Goal: Task Accomplishment & Management: Manage account settings

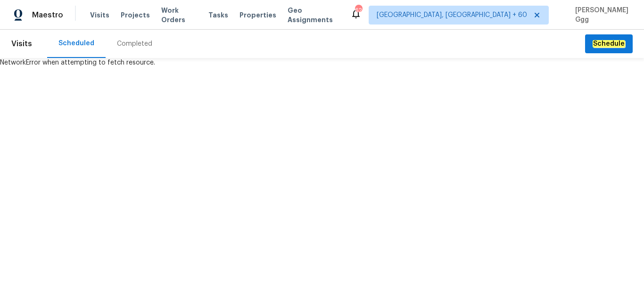
click at [124, 44] on div "Completed" at bounding box center [134, 43] width 35 height 9
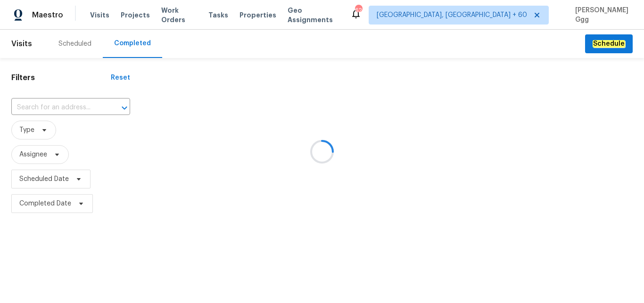
click at [55, 106] on div at bounding box center [322, 151] width 644 height 303
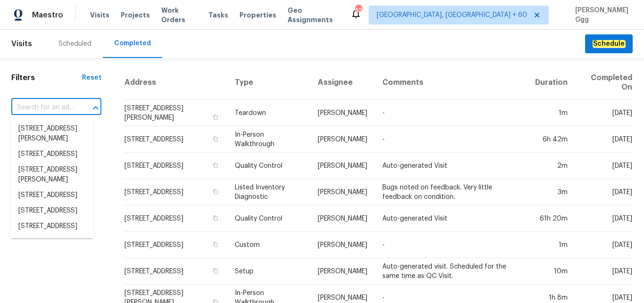
click at [46, 104] on input "text" at bounding box center [43, 107] width 64 height 15
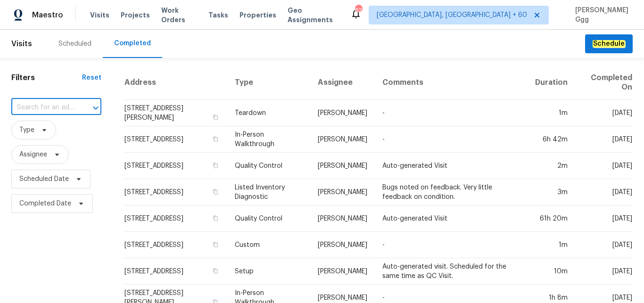
paste input "[STREET_ADDRESS]"
drag, startPoint x: 50, startPoint y: 108, endPoint x: 84, endPoint y: 100, distance: 35.7
click at [75, 100] on input "[STREET_ADDRESS]" at bounding box center [43, 107] width 64 height 15
type input "11158 Golden Silence Dr"
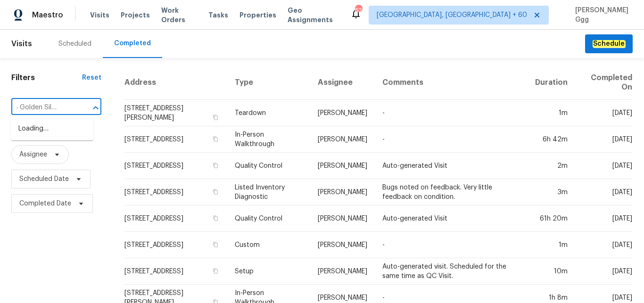
scroll to position [0, 23]
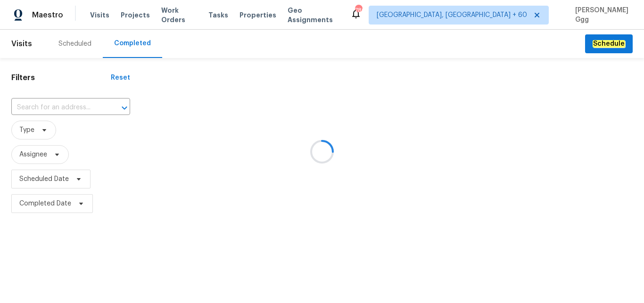
click at [28, 103] on div at bounding box center [322, 151] width 644 height 303
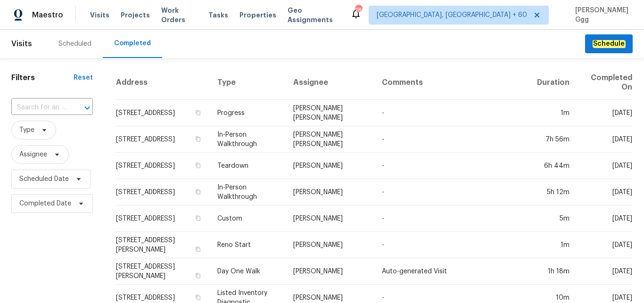
click at [28, 103] on input "text" at bounding box center [38, 107] width 55 height 15
paste input "[DATE]"
type input "[DATE]"
click at [57, 106] on input "text" at bounding box center [38, 107] width 55 height 15
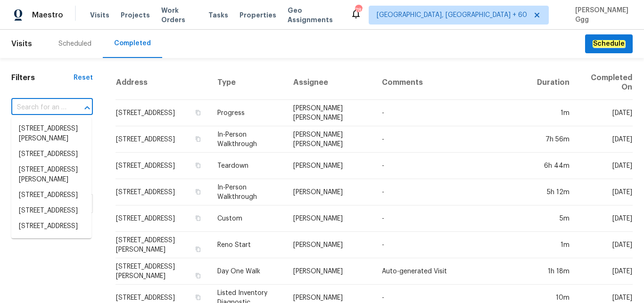
paste input "[STREET_ADDRESS]"
type input "[STREET_ADDRESS]"
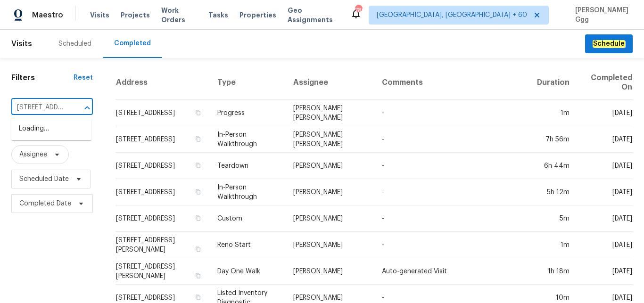
scroll to position [0, 89]
click at [38, 137] on li "[STREET_ADDRESS]" at bounding box center [51, 129] width 80 height 16
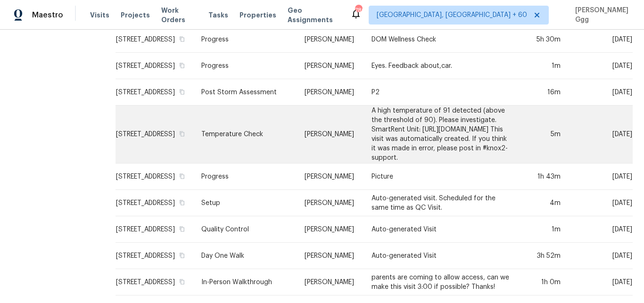
scroll to position [566, 0]
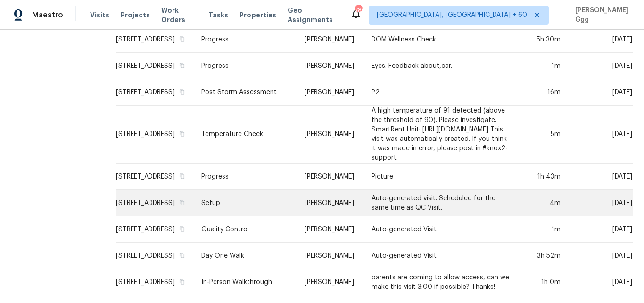
click at [257, 197] on td "Setup" at bounding box center [245, 203] width 103 height 26
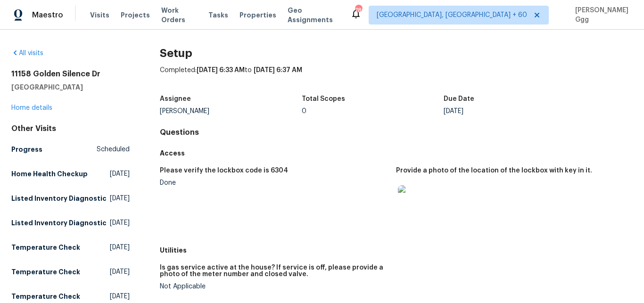
click at [41, 114] on div "All visits [STREET_ADDRESS] Home details Other Visits Progress Scheduled Home H…" at bounding box center [70, 287] width 118 height 477
click at [42, 109] on link "Home details" at bounding box center [31, 108] width 41 height 7
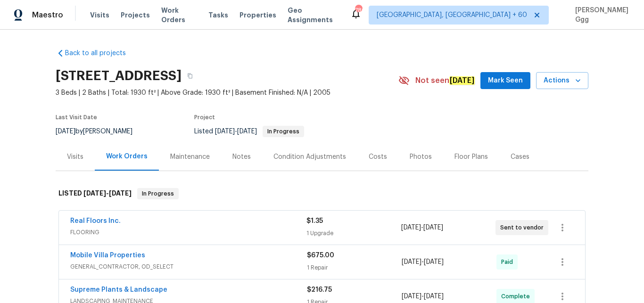
click at [412, 158] on div "Photos" at bounding box center [421, 156] width 22 height 9
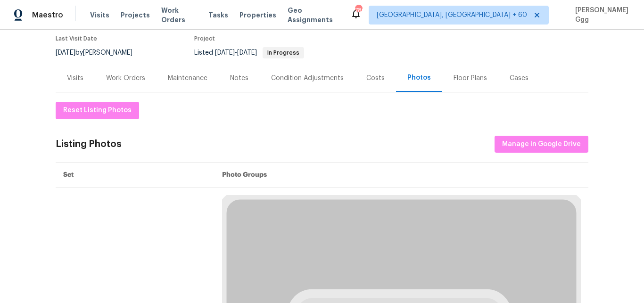
scroll to position [79, 0]
click at [543, 145] on span "Manage in Google Drive" at bounding box center [541, 144] width 79 height 12
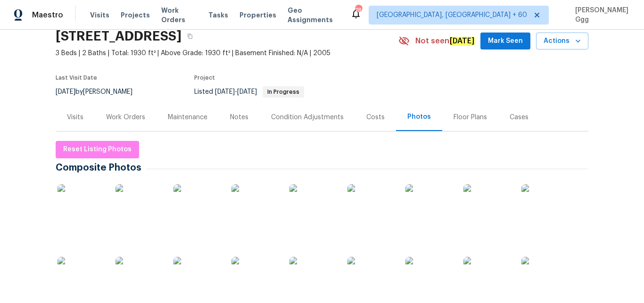
scroll to position [0, 0]
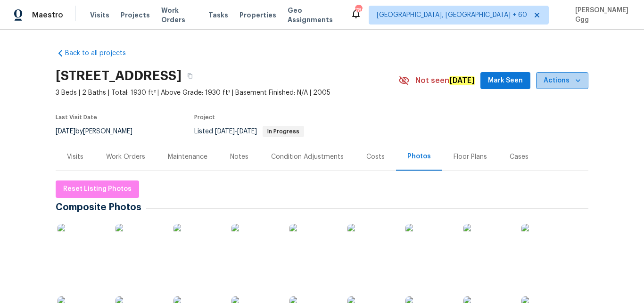
click at [576, 82] on icon "button" at bounding box center [578, 80] width 9 height 9
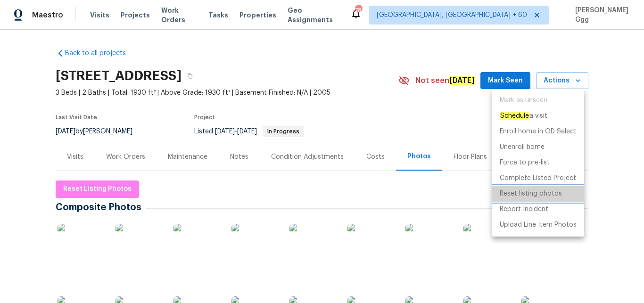
click at [528, 192] on p "Reset listing photos" at bounding box center [531, 194] width 62 height 10
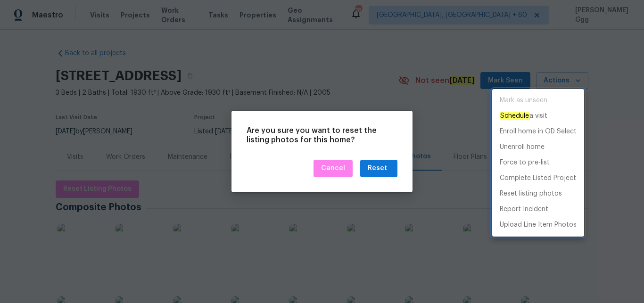
click at [386, 166] on div at bounding box center [322, 151] width 644 height 303
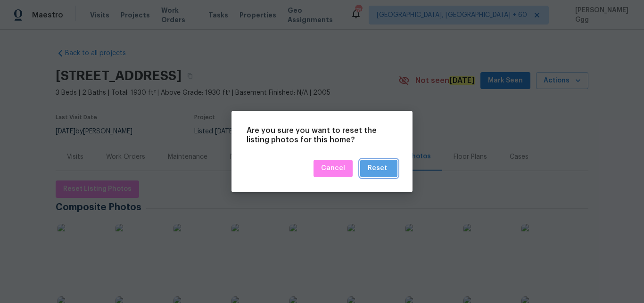
click at [386, 166] on div "Reset" at bounding box center [377, 169] width 19 height 12
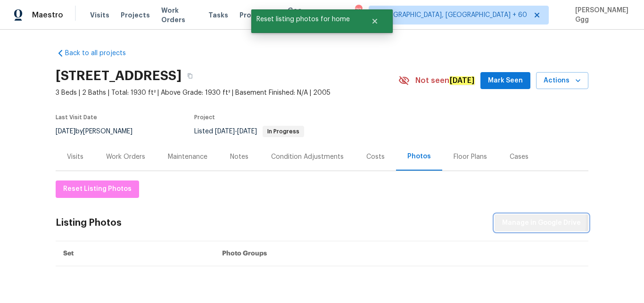
click at [515, 222] on span "Manage in Google Drive" at bounding box center [541, 223] width 79 height 12
